Goal: Transaction & Acquisition: Register for event/course

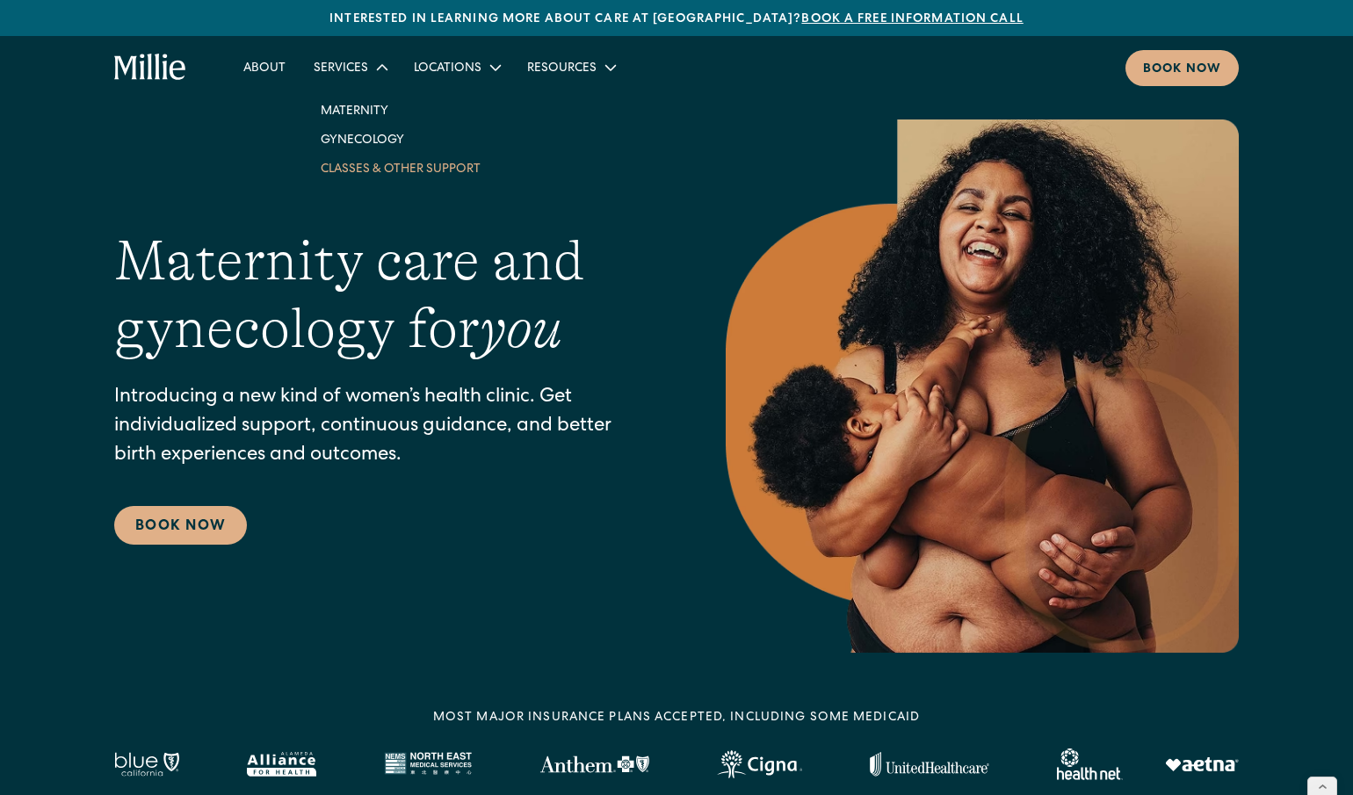
click at [352, 168] on link "Classes & Other Support" at bounding box center [401, 168] width 188 height 29
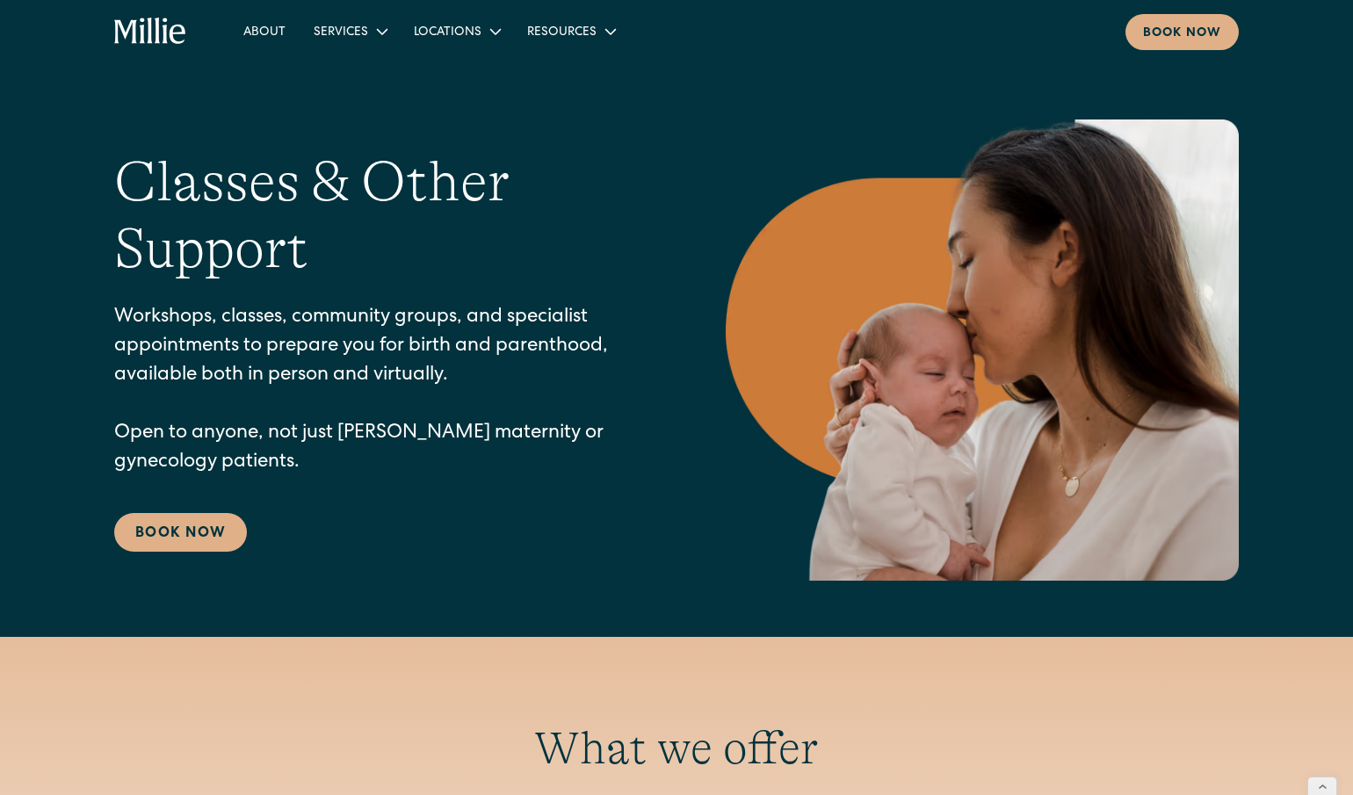
click at [189, 563] on div "Classes & Other Support Workshops, classes, community groups, and specialist ap…" at bounding box center [676, 349] width 1124 height 461
click at [187, 539] on link "Book Now" at bounding box center [180, 532] width 133 height 39
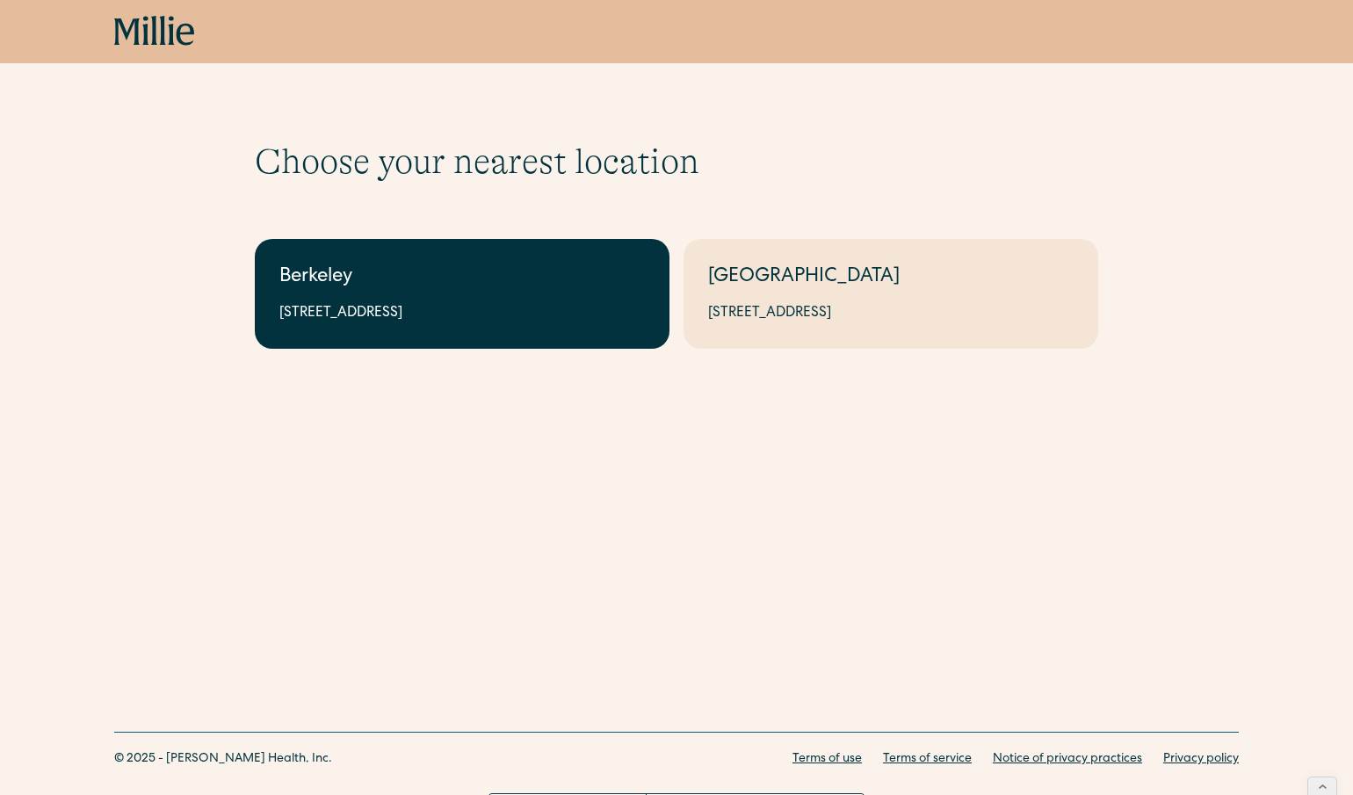
click at [518, 297] on link "Berkeley 2999 Regent St, Suite 524, Berkeley, CA 94705" at bounding box center [462, 294] width 415 height 110
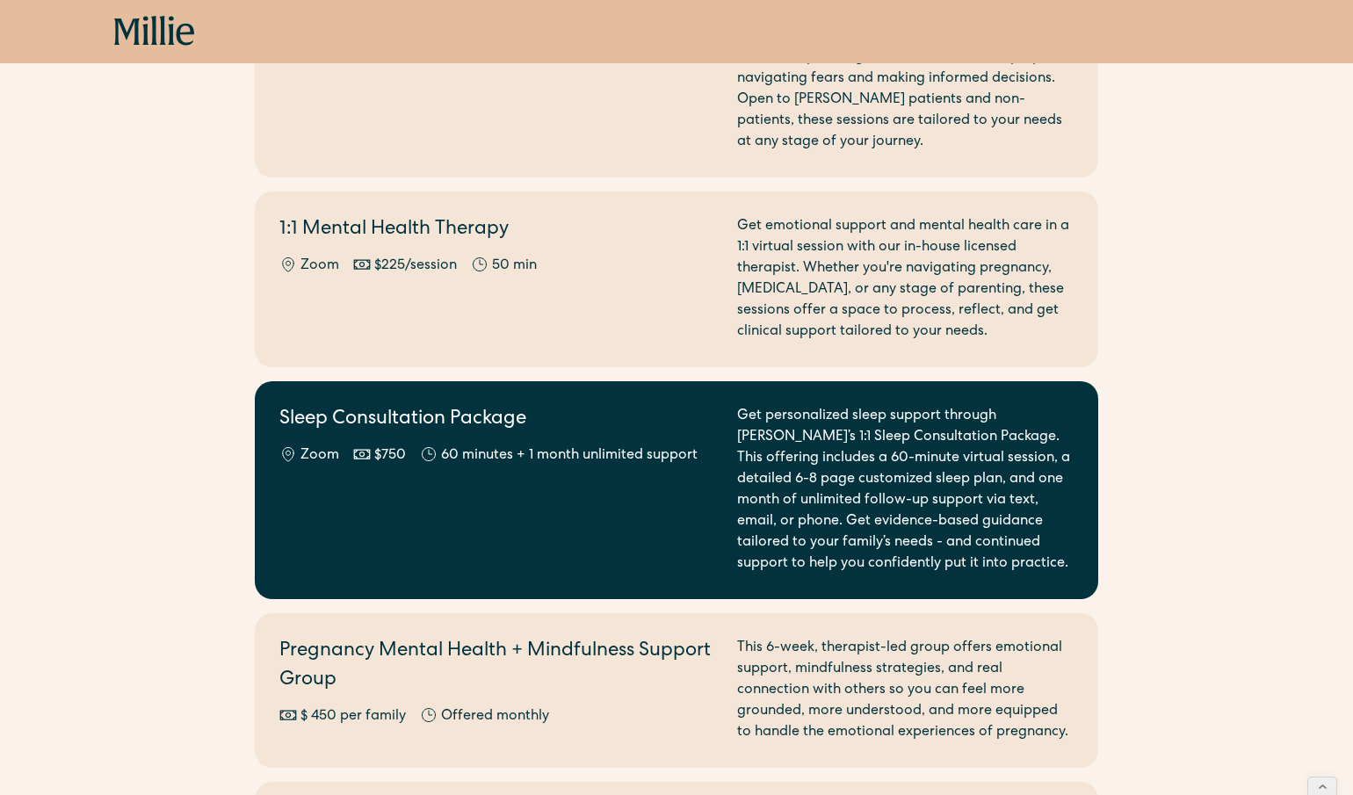
scroll to position [1665, 0]
click at [499, 508] on div "Sleep Consultation Package Zoom $750 60 minutes + 1 month unlimited support" at bounding box center [497, 489] width 437 height 169
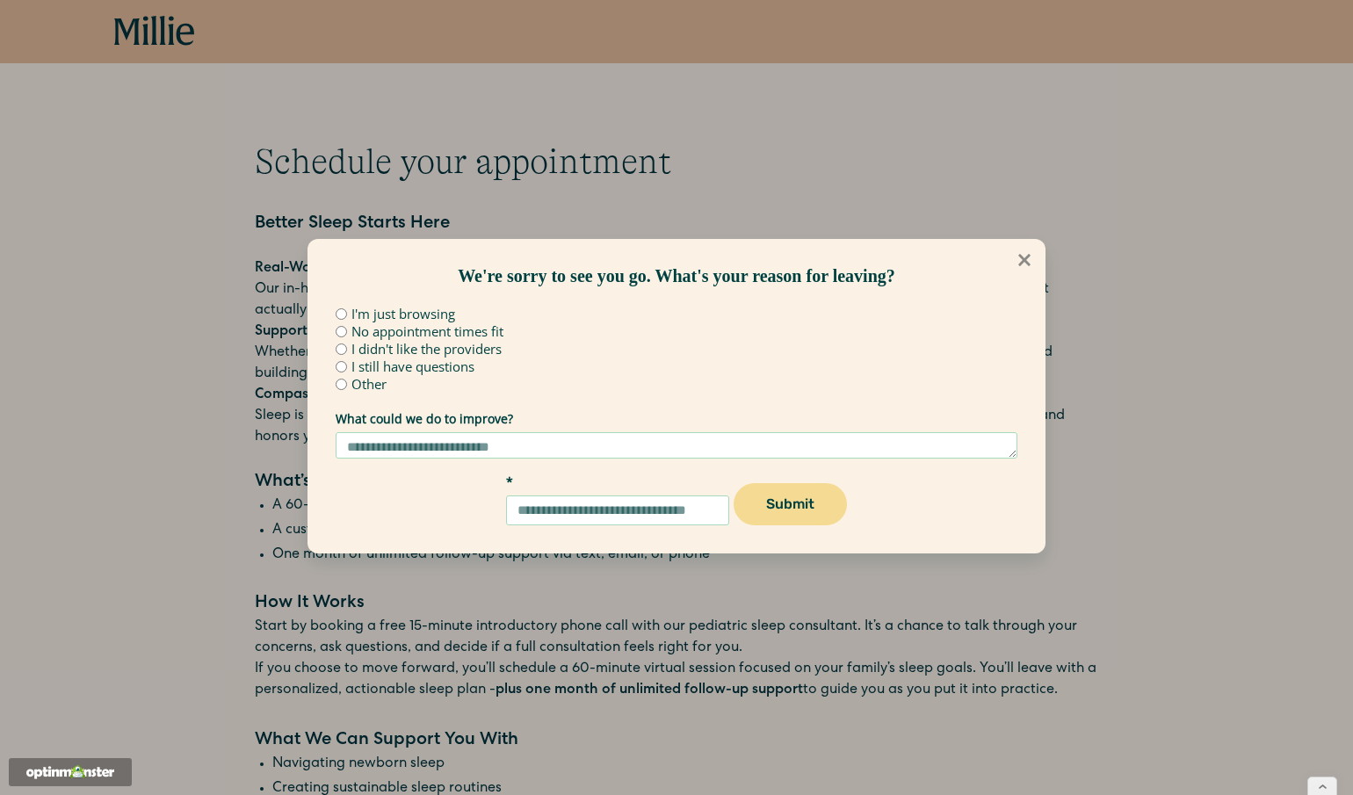
click at [1030, 263] on icon at bounding box center [1024, 259] width 19 height 19
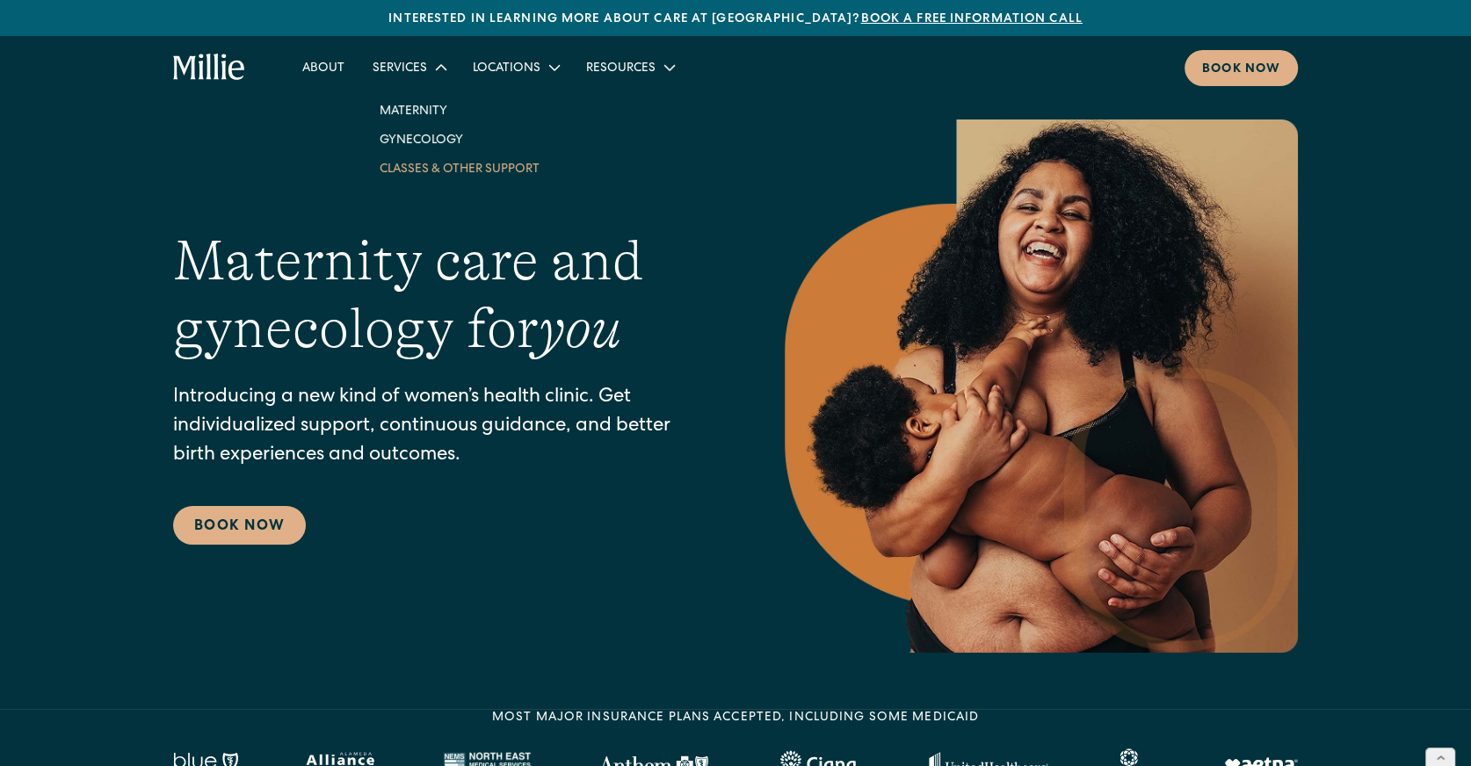
click at [416, 178] on link "Classes & Other Support" at bounding box center [459, 168] width 188 height 29
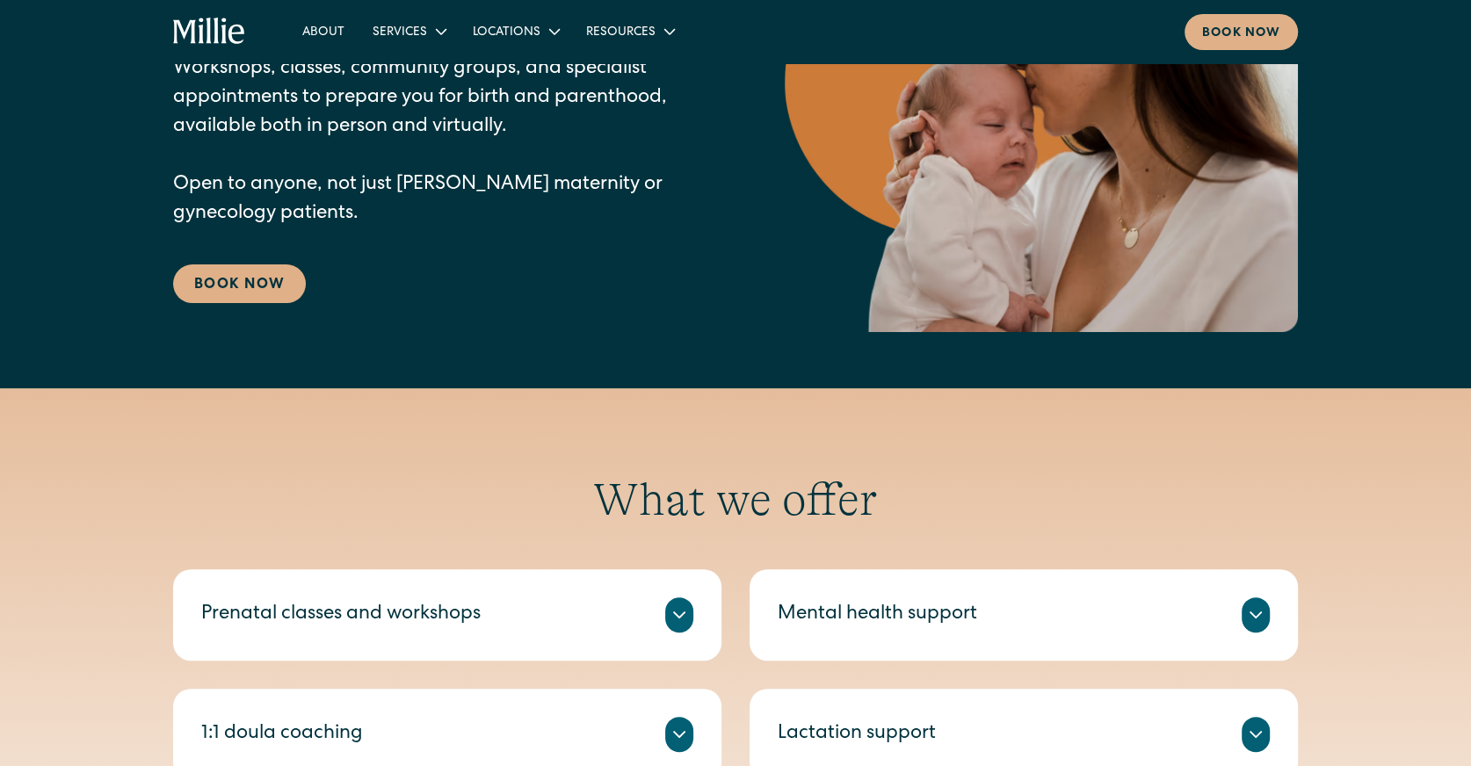
scroll to position [459, 0]
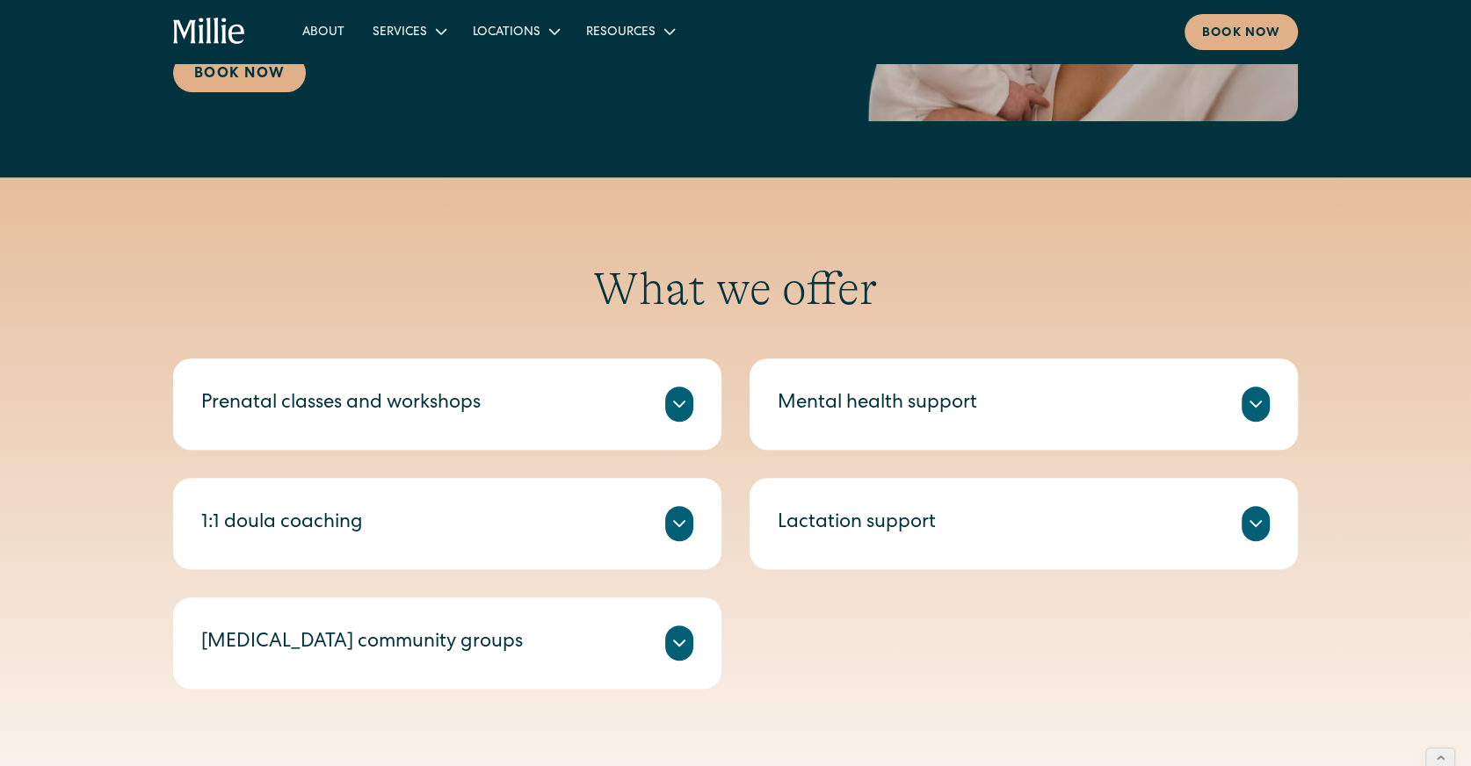
click at [235, 76] on link "Book Now" at bounding box center [239, 73] width 133 height 39
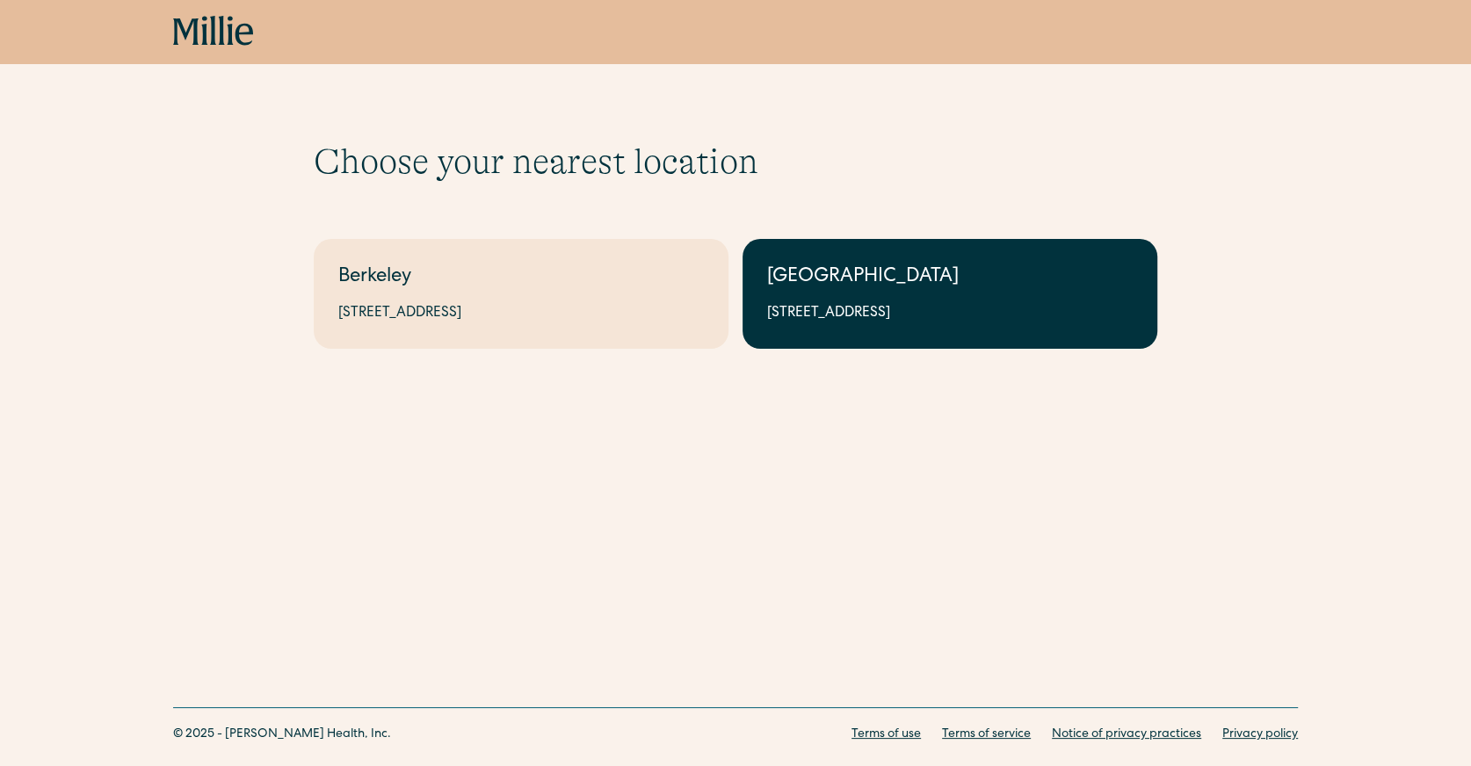
click at [829, 280] on div "[GEOGRAPHIC_DATA]" at bounding box center [949, 278] width 365 height 29
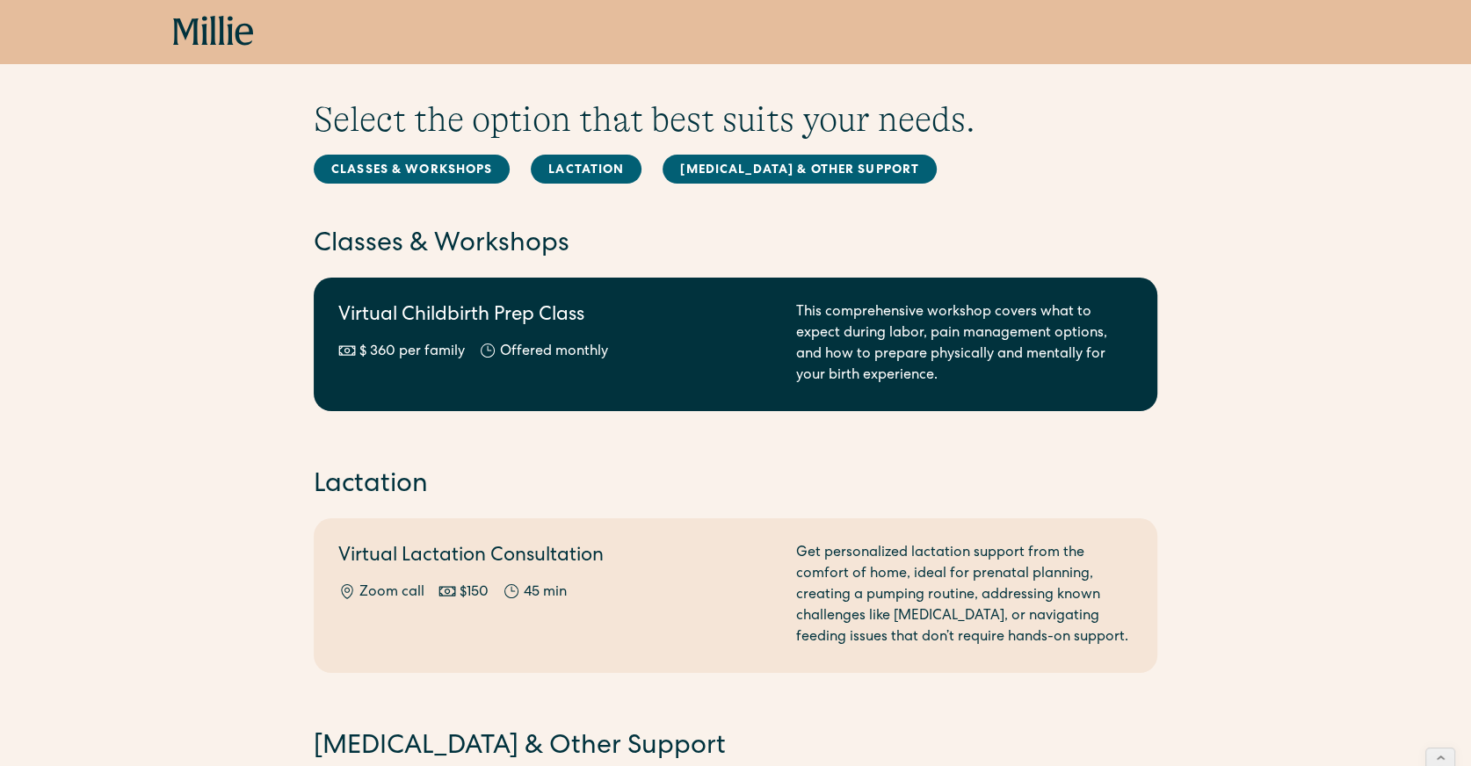
scroll to position [25, 0]
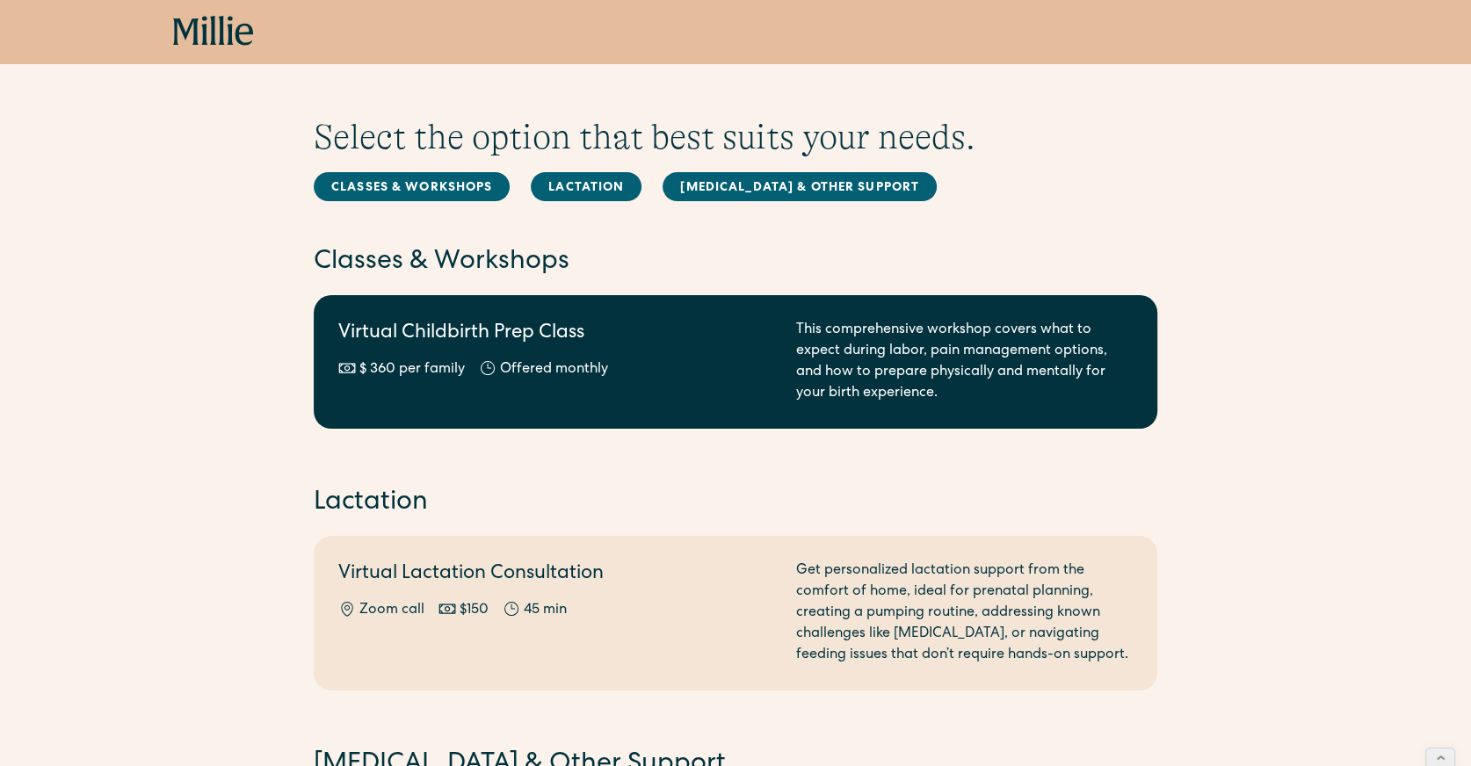
click at [488, 346] on h2 "Virtual Childbirth Prep Class" at bounding box center [556, 334] width 437 height 29
